Goal: Transaction & Acquisition: Obtain resource

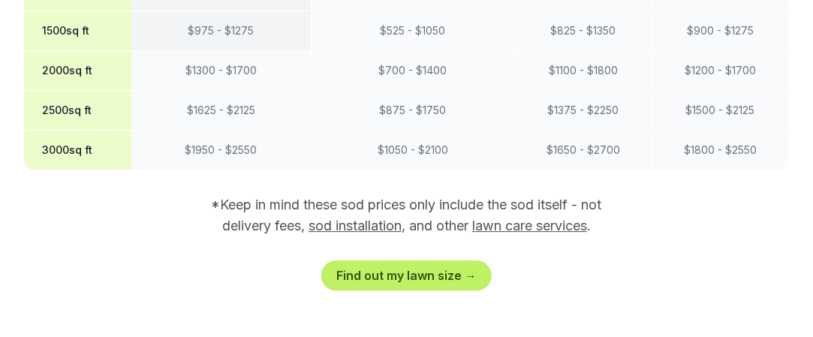
scroll to position [1501, 0]
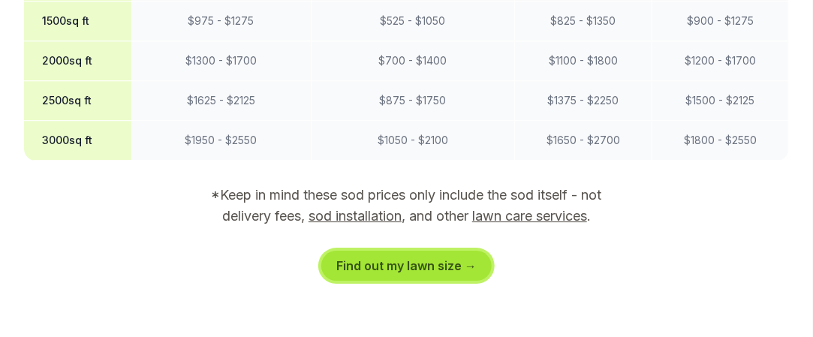
click at [400, 251] on link "Find out my lawn size →" at bounding box center [406, 266] width 170 height 30
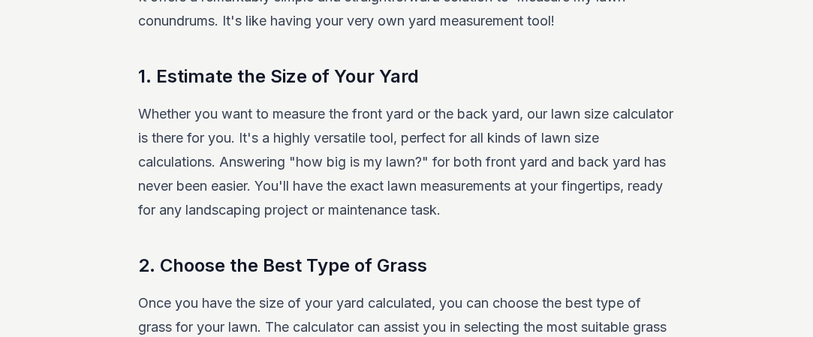
scroll to position [363, 0]
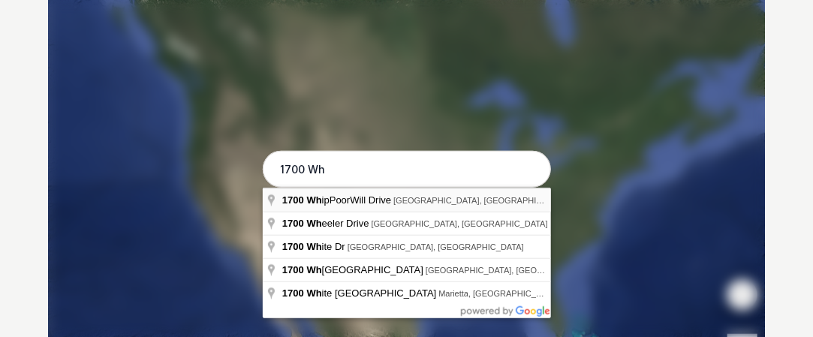
type input "[STREET_ADDRESS]"
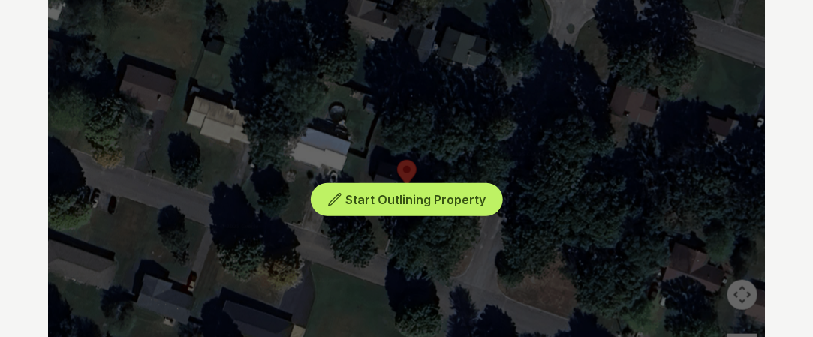
click at [422, 170] on div "Start Outlining Property" at bounding box center [406, 187] width 717 height 450
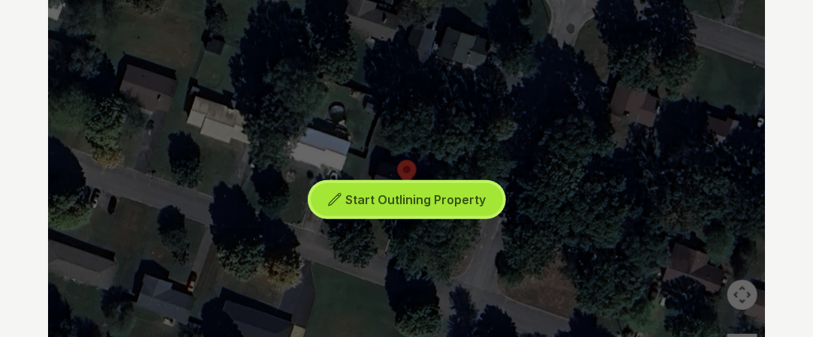
click at [410, 197] on span "Start Outlining Property" at bounding box center [415, 199] width 140 height 15
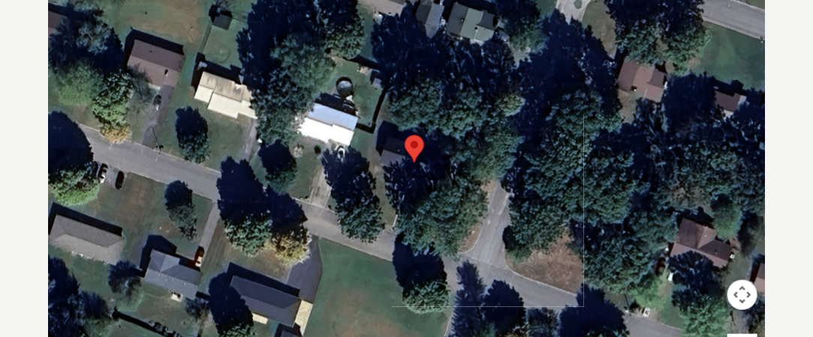
drag, startPoint x: 402, startPoint y: 197, endPoint x: 413, endPoint y: 175, distance: 24.2
click at [413, 175] on div at bounding box center [407, 187] width 717 height 450
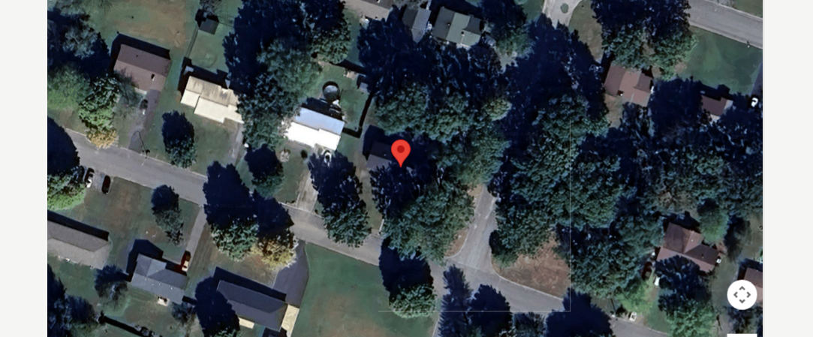
drag, startPoint x: 416, startPoint y: 167, endPoint x: 404, endPoint y: 173, distance: 12.4
click at [404, 173] on div at bounding box center [407, 187] width 717 height 450
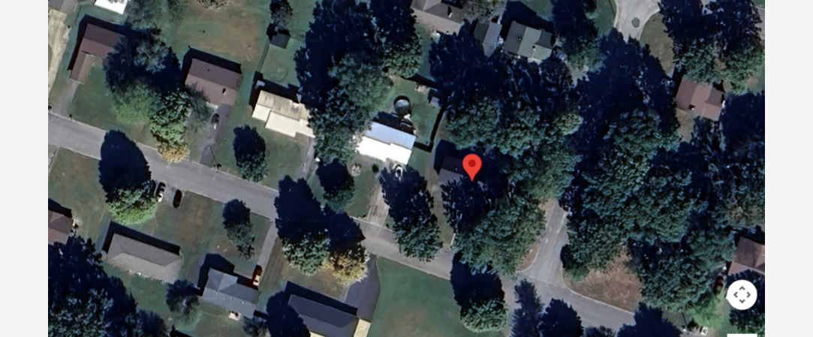
drag, startPoint x: 410, startPoint y: 181, endPoint x: 473, endPoint y: 192, distance: 64.0
click at [475, 194] on div at bounding box center [407, 187] width 717 height 450
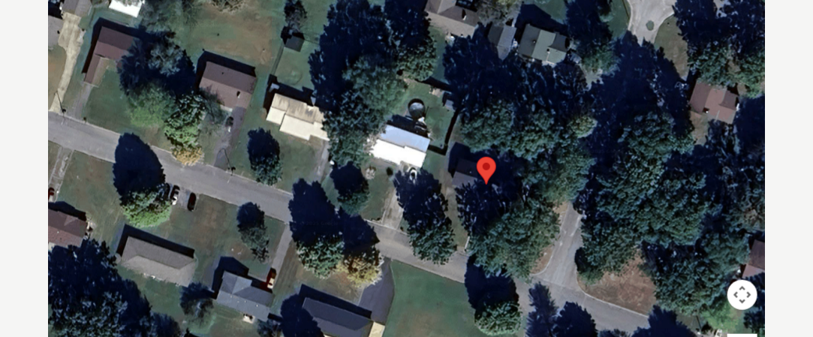
drag, startPoint x: 437, startPoint y: 239, endPoint x: 466, endPoint y: 249, distance: 30.1
click at [466, 249] on div at bounding box center [406, 187] width 717 height 450
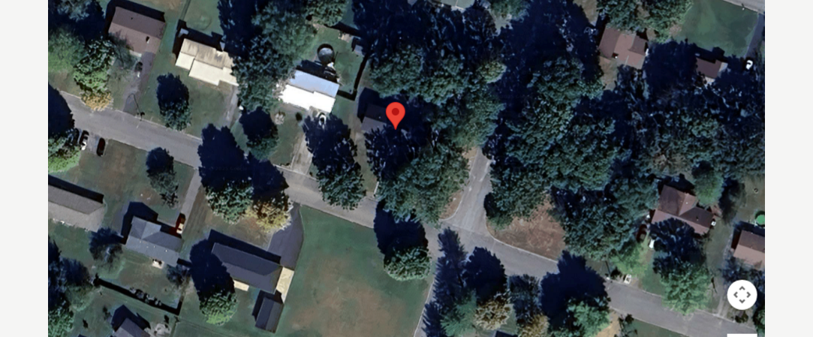
drag, startPoint x: 464, startPoint y: 213, endPoint x: 367, endPoint y: 156, distance: 112.3
click at [367, 156] on div at bounding box center [406, 187] width 717 height 450
click at [417, 174] on div at bounding box center [406, 187] width 717 height 450
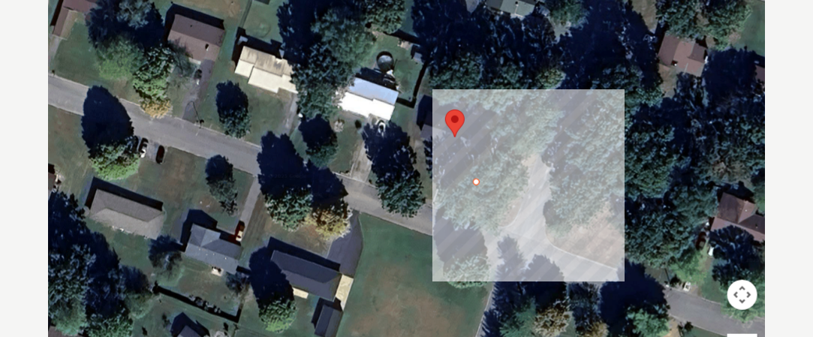
drag, startPoint x: 392, startPoint y: 132, endPoint x: 457, endPoint y: 137, distance: 65.5
click at [457, 137] on div at bounding box center [406, 187] width 717 height 450
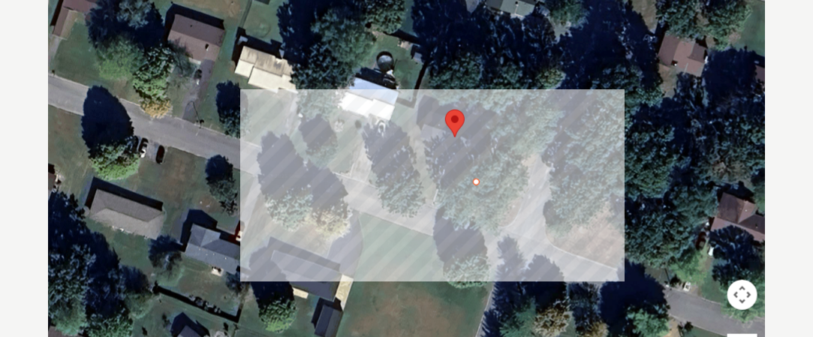
click at [434, 205] on div at bounding box center [406, 187] width 717 height 450
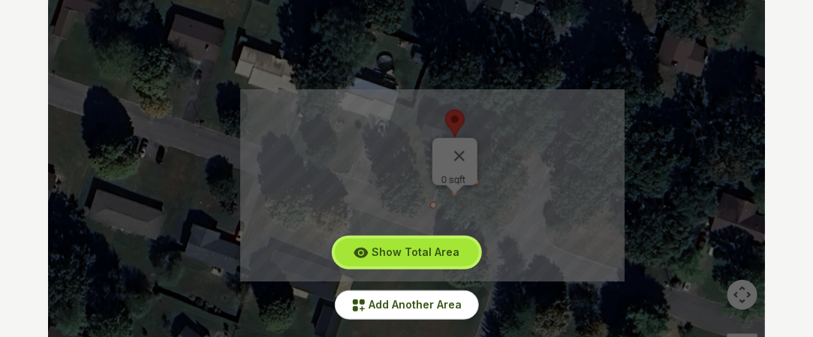
click at [430, 254] on span "Show Total Area" at bounding box center [415, 251] width 88 height 13
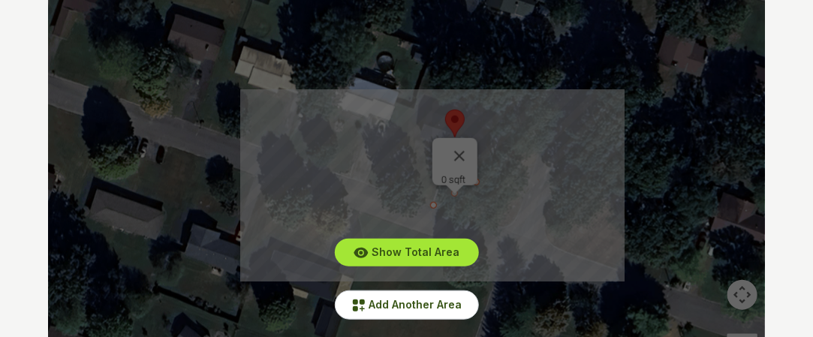
scroll to position [0, 0]
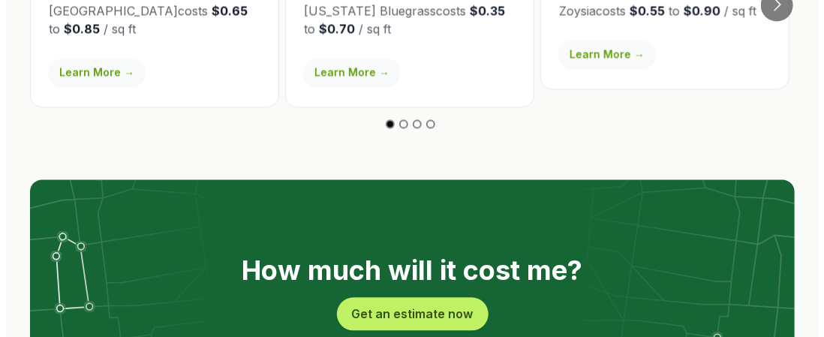
scroll to position [3001, 0]
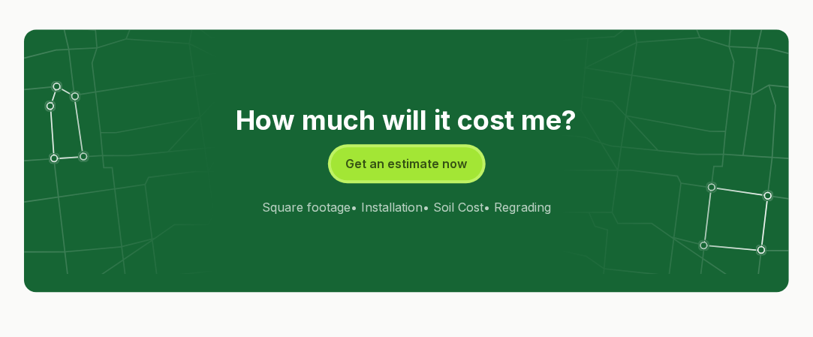
click at [419, 147] on button "Get an estimate now" at bounding box center [407, 163] width 152 height 33
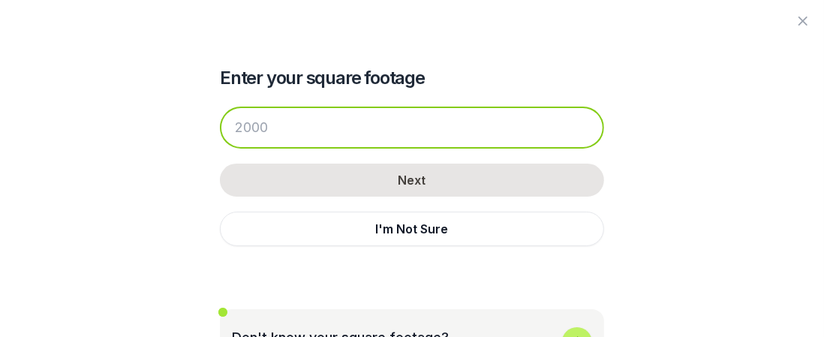
click at [280, 121] on input "number" at bounding box center [412, 128] width 384 height 42
click at [287, 121] on input "number" at bounding box center [412, 128] width 384 height 42
paste input "21780"
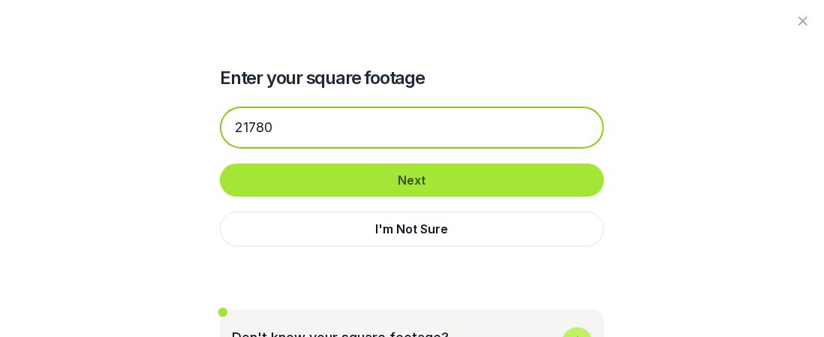
type input "21780"
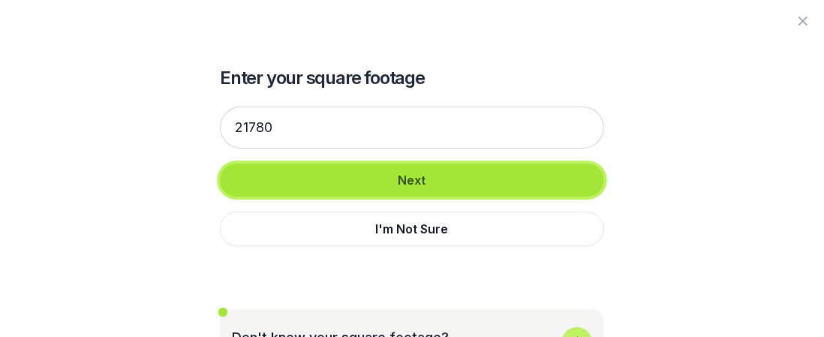
click at [420, 178] on button "Next" at bounding box center [412, 180] width 384 height 33
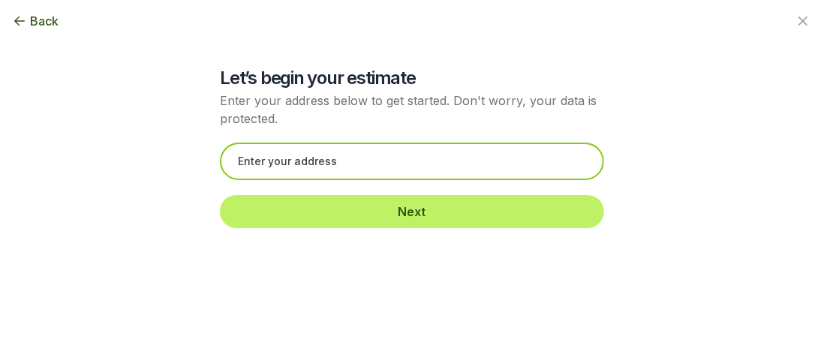
click at [362, 163] on input "text" at bounding box center [412, 162] width 384 height 38
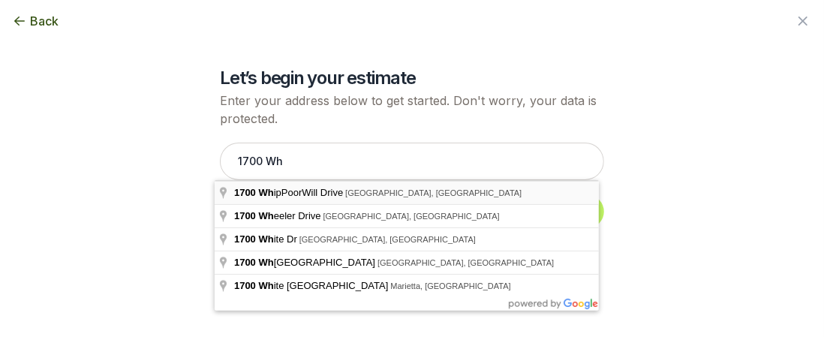
type input "[STREET_ADDRESS]"
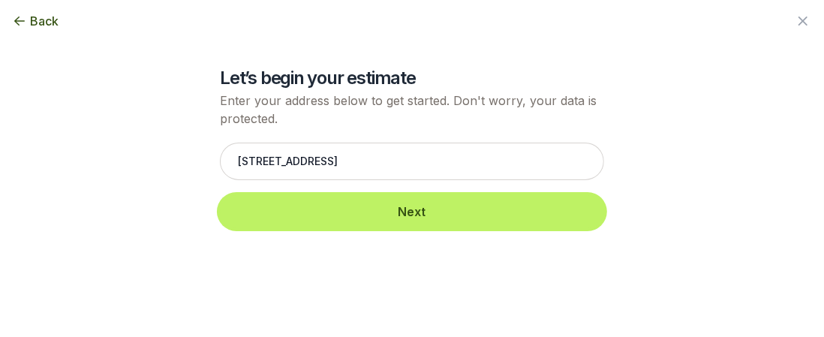
click at [396, 213] on button "Next" at bounding box center [412, 211] width 384 height 33
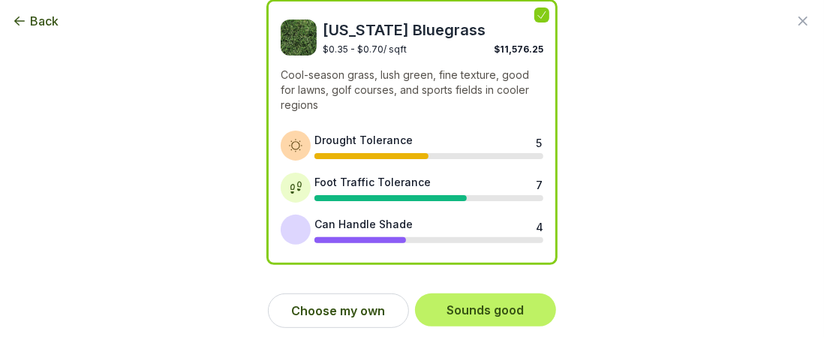
scroll to position [152, 0]
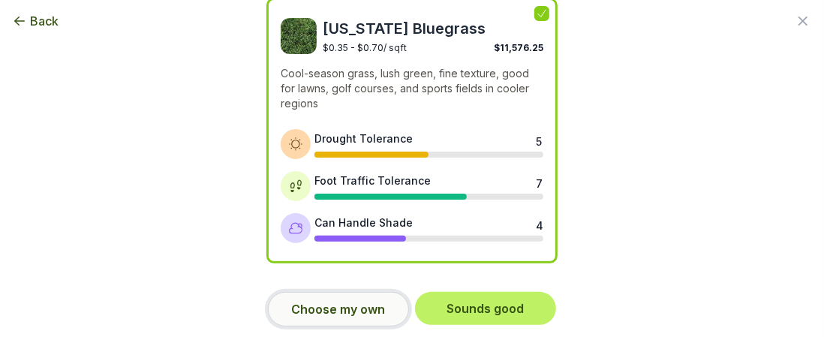
click at [324, 312] on button "Choose my own" at bounding box center [338, 309] width 141 height 35
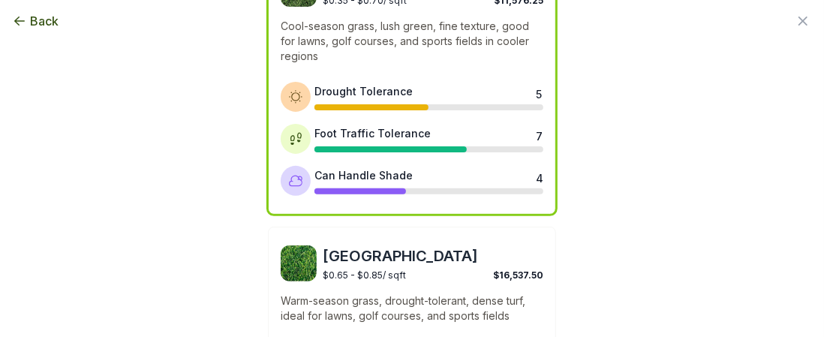
scroll to position [0, 0]
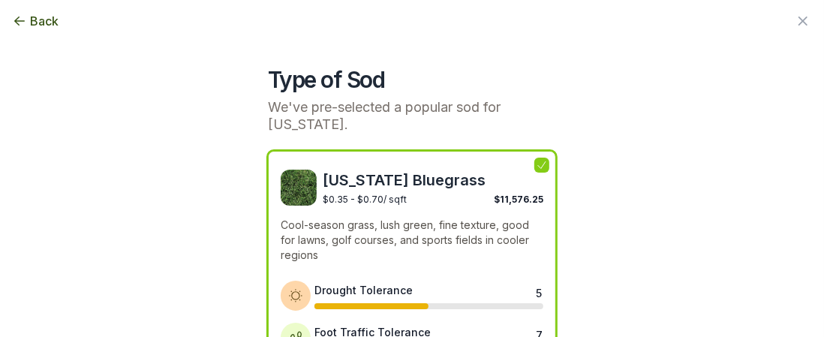
click at [25, 17] on icon "button" at bounding box center [19, 21] width 15 height 15
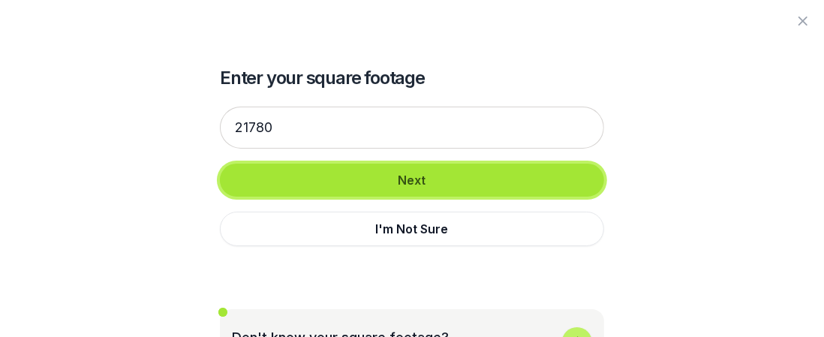
click at [424, 179] on button "Next" at bounding box center [412, 180] width 384 height 33
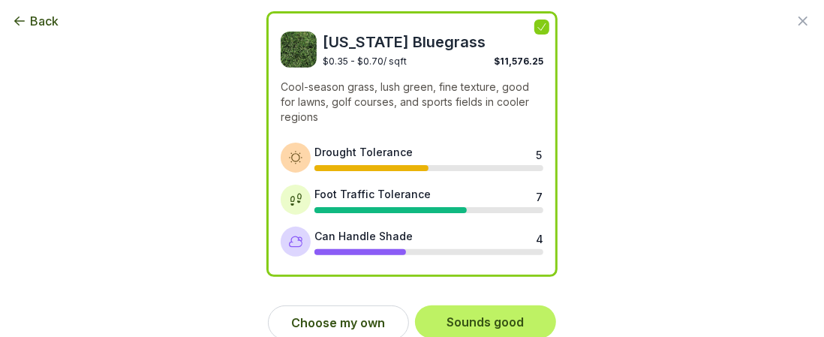
scroll to position [150, 0]
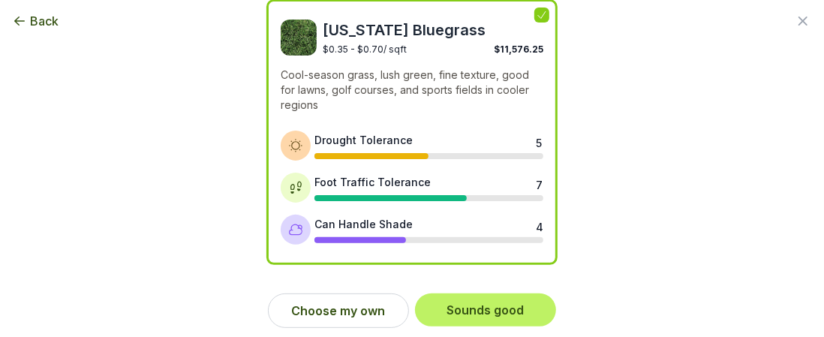
click at [462, 119] on div "[US_STATE] Bluegrass $0.35 - $0.70 / sqft $11,576.25 Cool-season grass, lush gr…" at bounding box center [412, 132] width 288 height 263
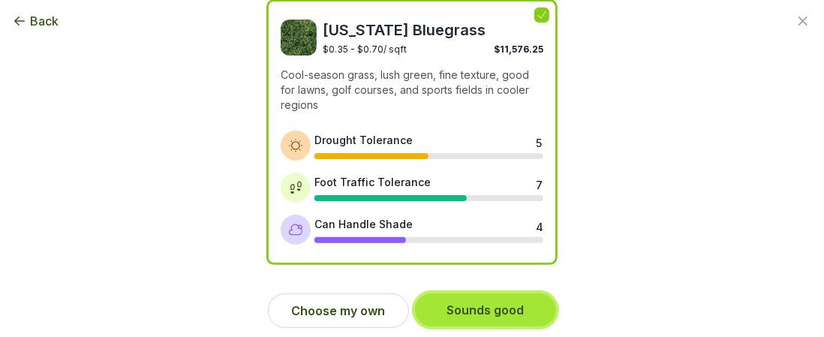
click at [479, 306] on button "Sounds good" at bounding box center [485, 309] width 141 height 33
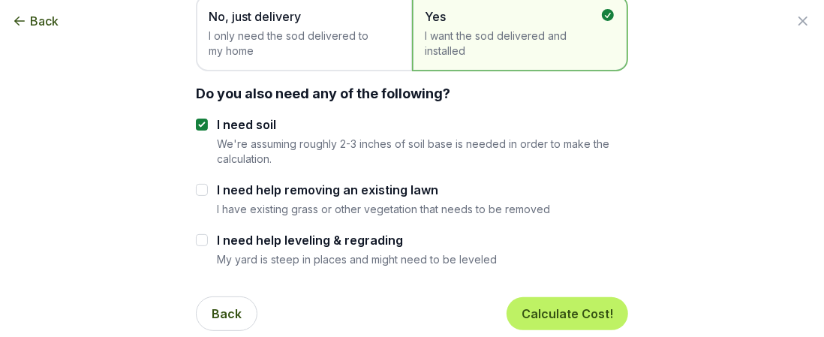
scroll to position [152, 0]
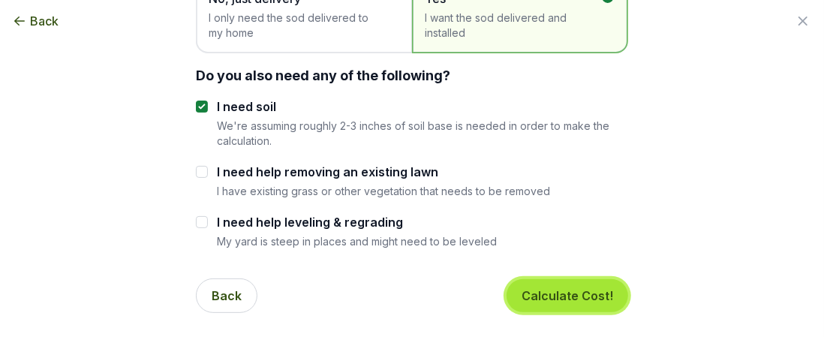
click at [552, 296] on button "Calculate Cost!" at bounding box center [567, 295] width 122 height 33
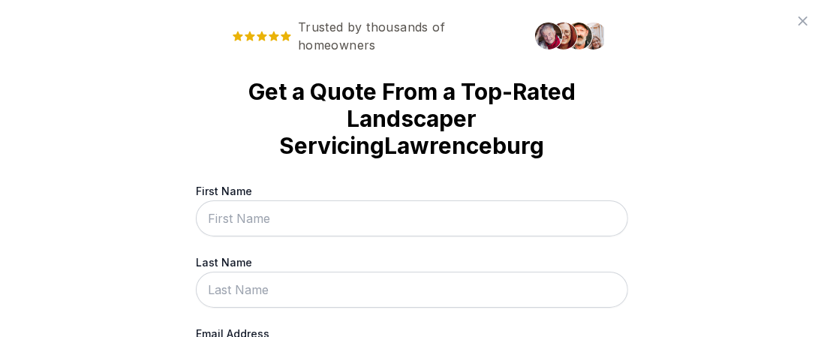
scroll to position [150, 0]
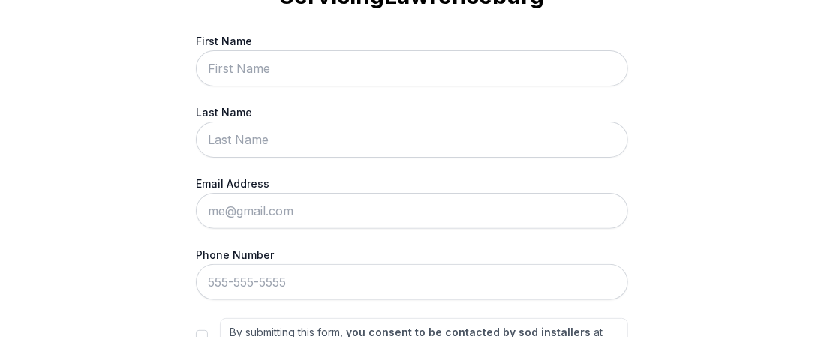
click at [259, 62] on input "First Name" at bounding box center [412, 68] width 432 height 36
type input "[PERSON_NAME]"
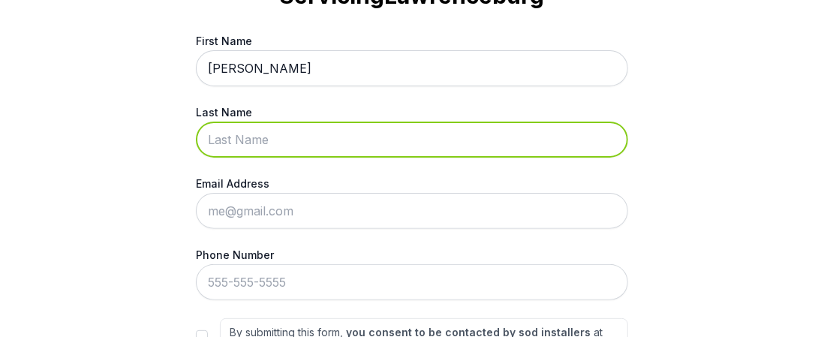
type input "[PERSON_NAME]"
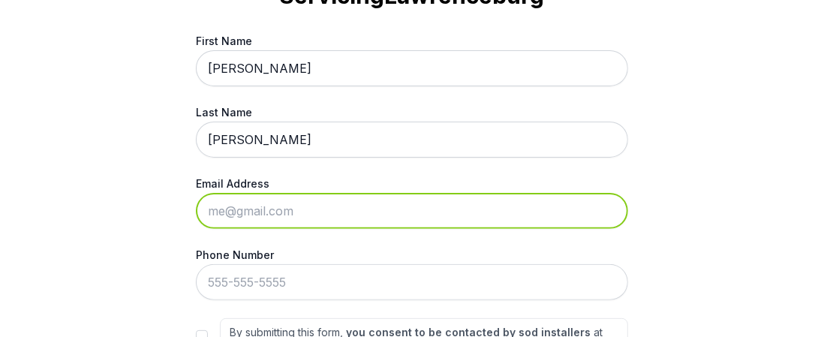
type input "[EMAIL_ADDRESS][DOMAIN_NAME]"
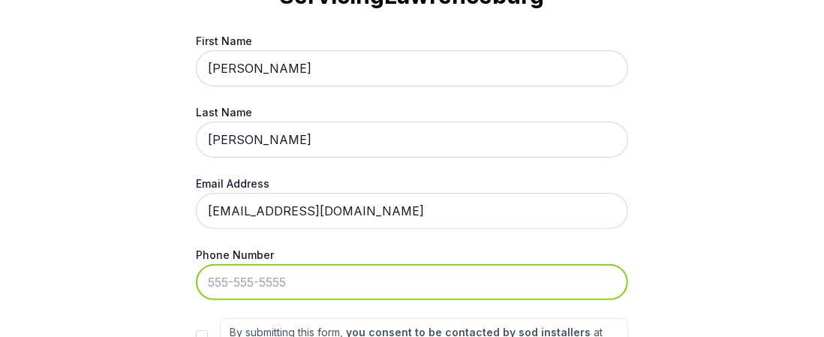
type input "[PHONE_NUMBER]"
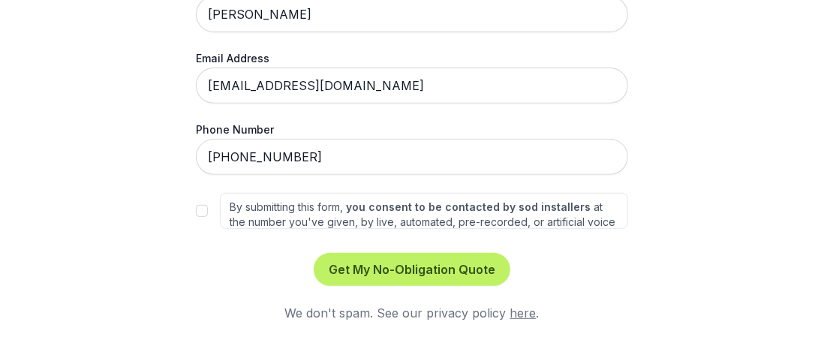
scroll to position [278, 0]
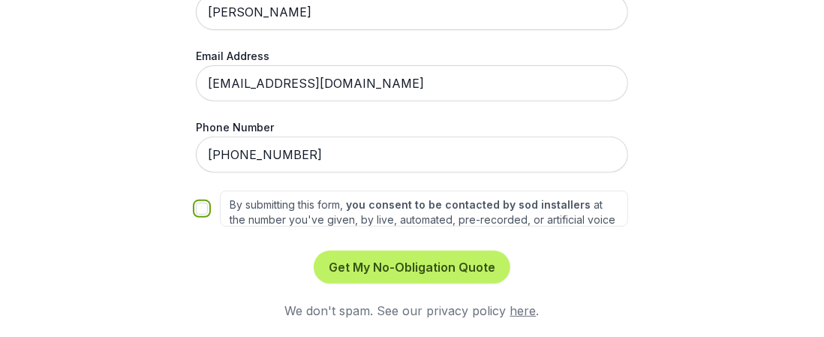
click at [197, 205] on input "By submitting this form, you consent to be contacted by sod installers at the n…" at bounding box center [202, 209] width 12 height 12
checkbox input "true"
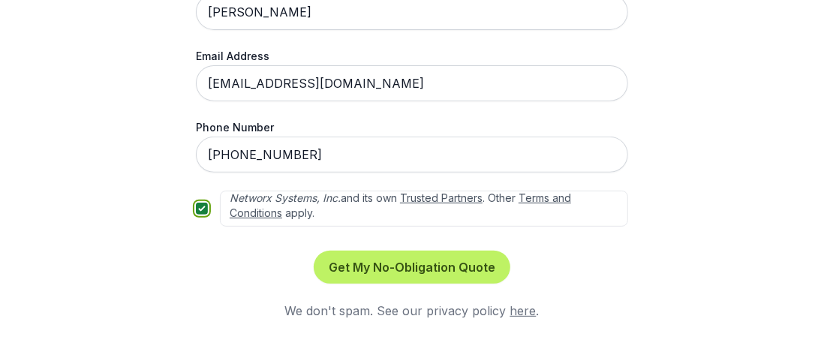
scroll to position [0, 0]
